Goal: Navigation & Orientation: Find specific page/section

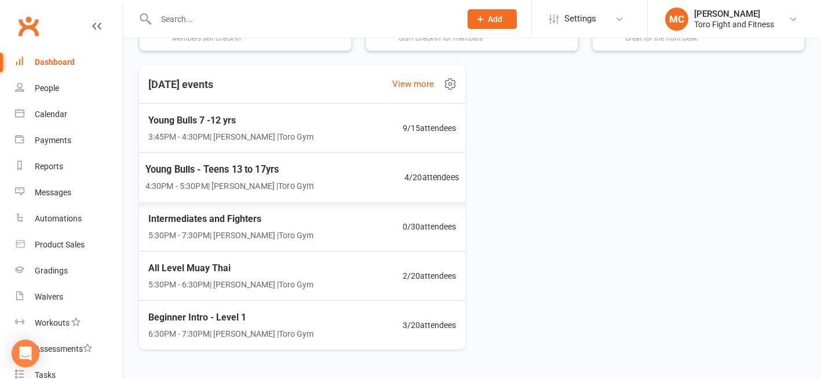
scroll to position [323, 0]
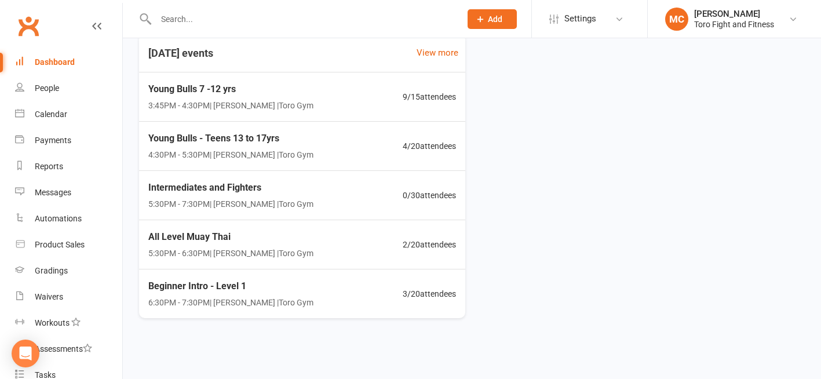
click at [43, 72] on link "Dashboard" at bounding box center [68, 62] width 107 height 26
click at [50, 64] on div "Dashboard" at bounding box center [55, 61] width 40 height 9
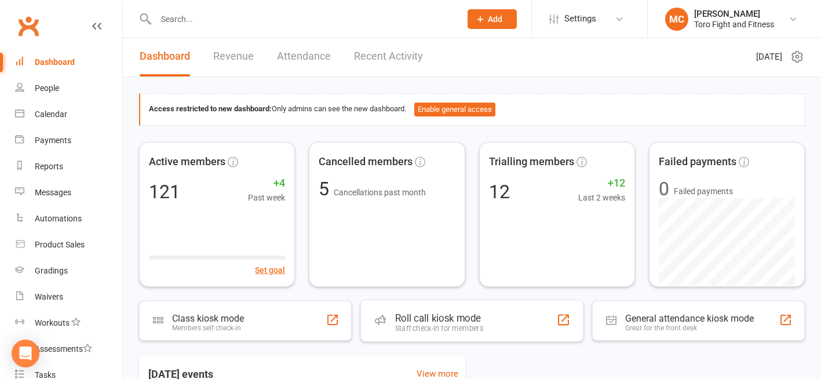
scroll to position [0, 0]
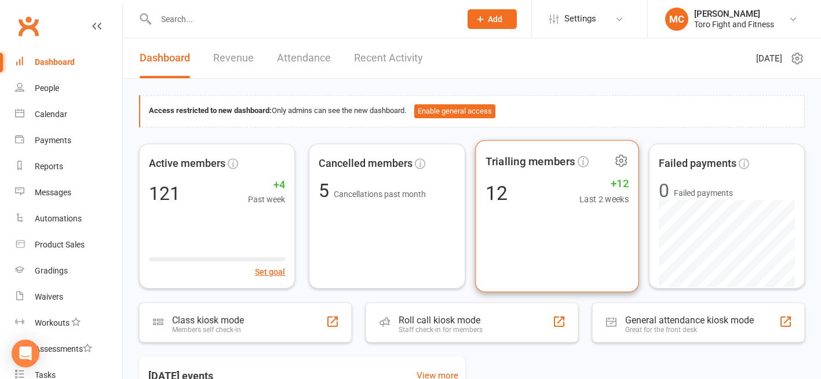
click at [620, 182] on span "+12" at bounding box center [603, 182] width 49 height 17
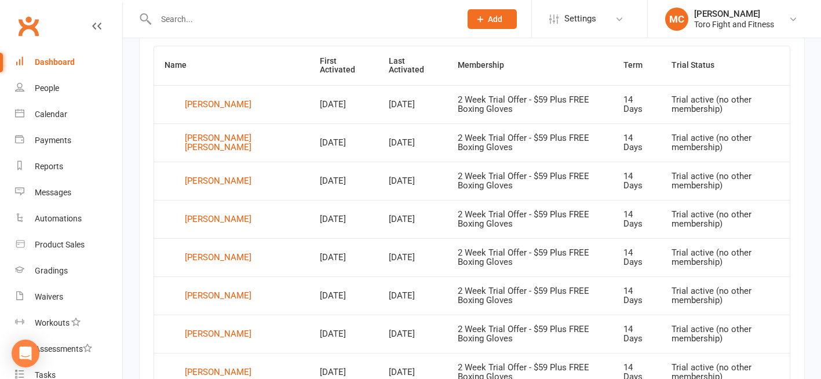
scroll to position [482, 0]
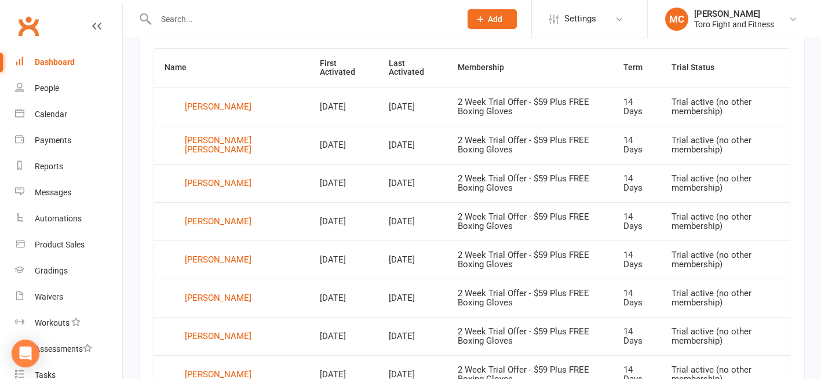
click at [47, 63] on div "Dashboard" at bounding box center [55, 61] width 40 height 9
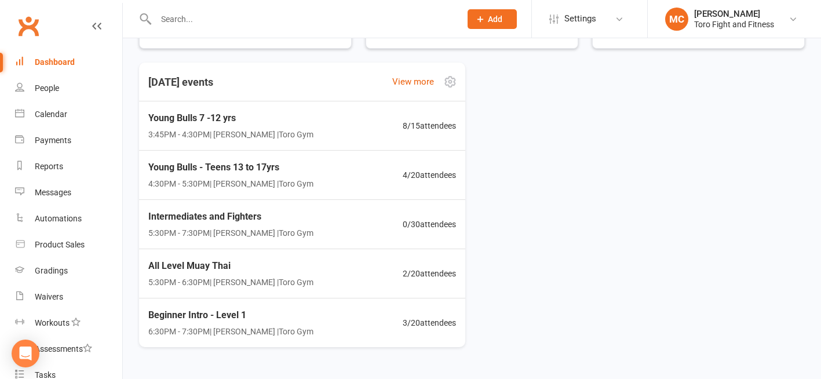
scroll to position [323, 0]
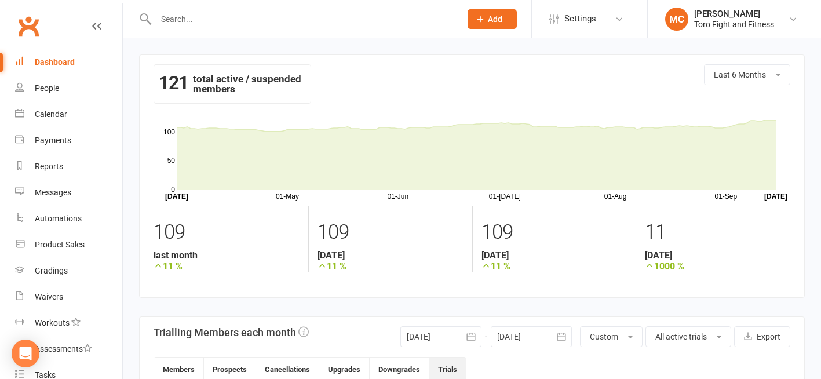
click at [53, 63] on div "Dashboard" at bounding box center [55, 61] width 40 height 9
